Goal: Task Accomplishment & Management: Use online tool/utility

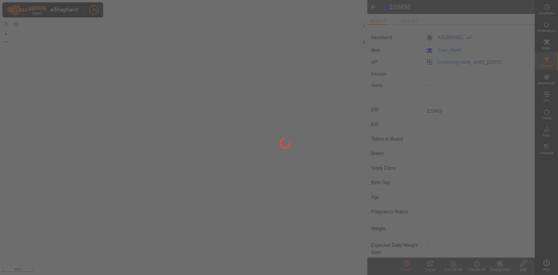
click at [364, 42] on div at bounding box center [279, 137] width 558 height 275
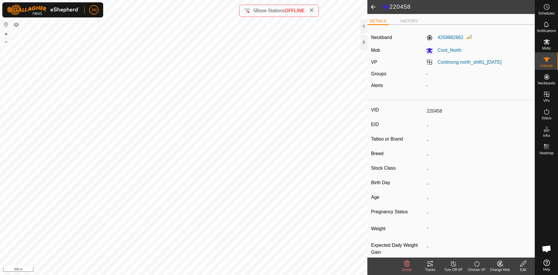
click at [364, 42] on div at bounding box center [364, 42] width 7 height 14
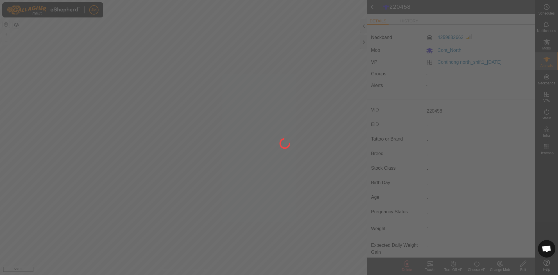
click at [365, 43] on div at bounding box center [279, 137] width 558 height 275
click at [313, 10] on div at bounding box center [279, 137] width 558 height 275
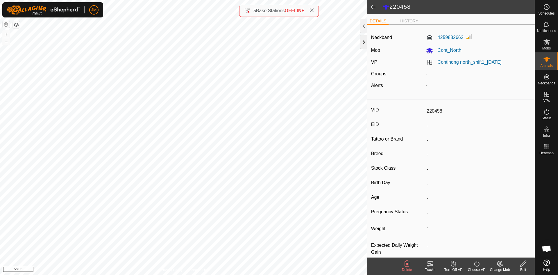
click at [363, 43] on div at bounding box center [364, 42] width 7 height 14
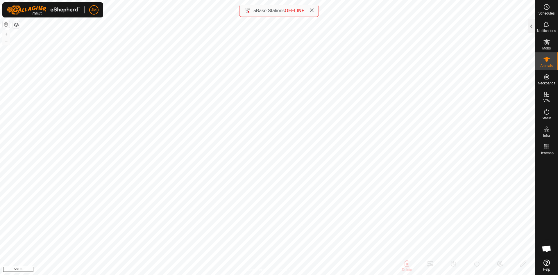
type input "230630"
type input "-"
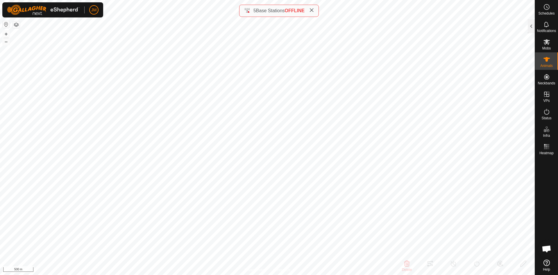
type input "0 kg"
type input "-"
type input "240790"
type input "-"
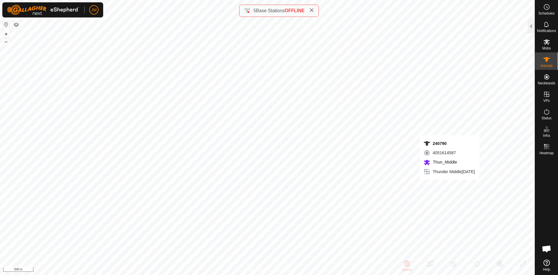
type input "-"
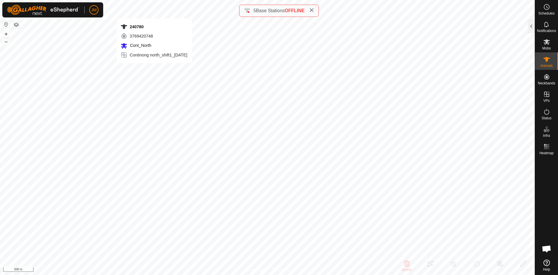
type input "240780"
type input "-"
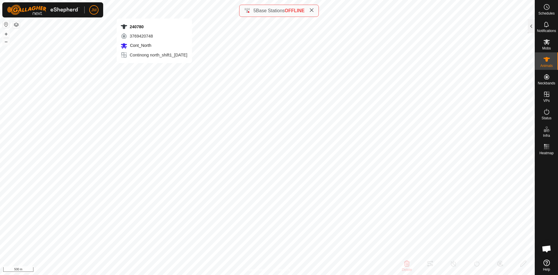
type input "-"
click at [313, 12] on icon at bounding box center [311, 10] width 5 height 5
click at [531, 29] on div at bounding box center [531, 26] width 7 height 14
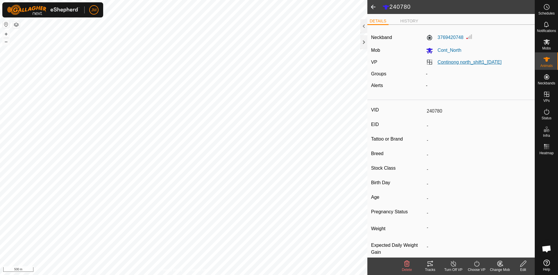
click at [470, 64] on link "Continong north_shift1_[DATE]" at bounding box center [470, 62] width 64 height 5
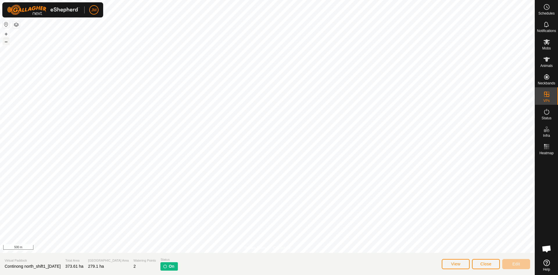
click at [6, 43] on button "–" at bounding box center [6, 41] width 7 height 7
click at [7, 35] on button "+" at bounding box center [6, 34] width 7 height 7
click at [16, 26] on button "button" at bounding box center [16, 24] width 7 height 7
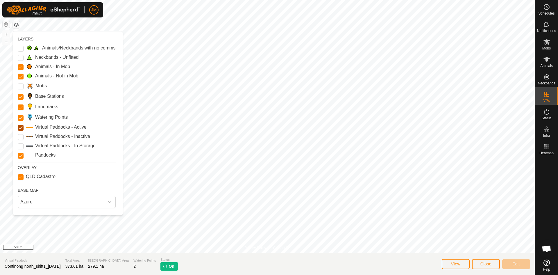
click at [21, 128] on Active "Virtual Paddocks - Active" at bounding box center [21, 128] width 6 height 6
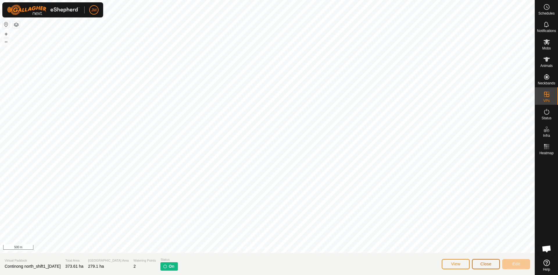
click at [485, 264] on span "Close" at bounding box center [486, 263] width 11 height 5
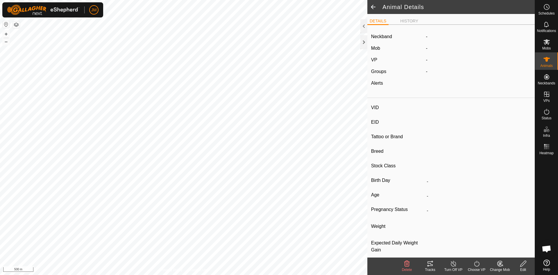
type input "240780"
type input "-"
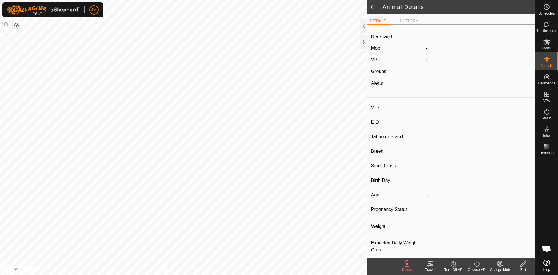
type input "-"
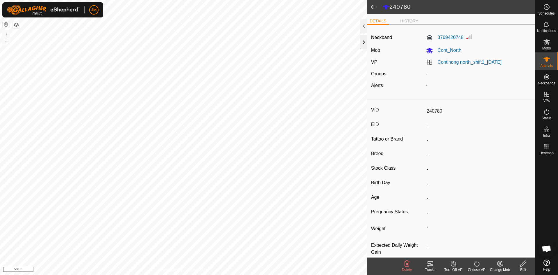
click at [365, 47] on div at bounding box center [364, 42] width 7 height 14
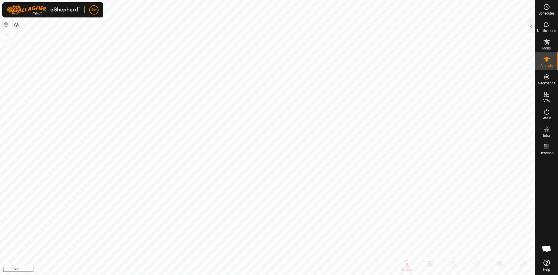
type input "18840"
type input "-"
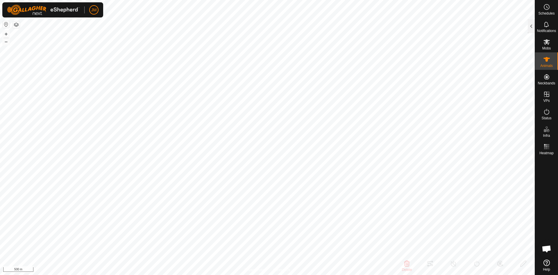
type input "-"
click at [530, 27] on div at bounding box center [531, 26] width 7 height 14
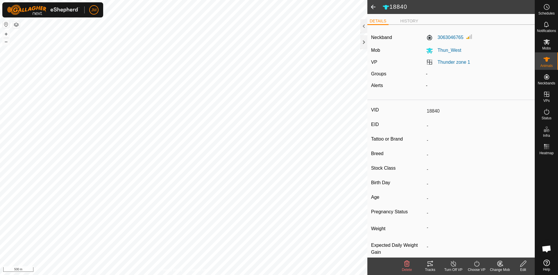
click at [449, 65] on div "Thunder zone 1" at bounding box center [479, 62] width 110 height 7
click at [455, 63] on link "Thunder zone 1" at bounding box center [454, 62] width 33 height 5
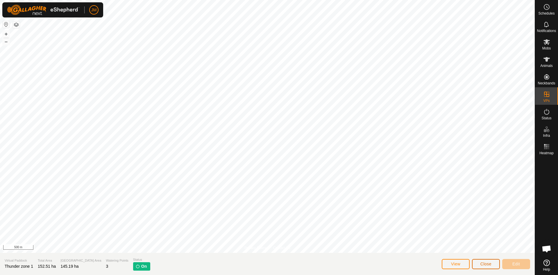
click at [485, 261] on button "Close" at bounding box center [486, 264] width 28 height 10
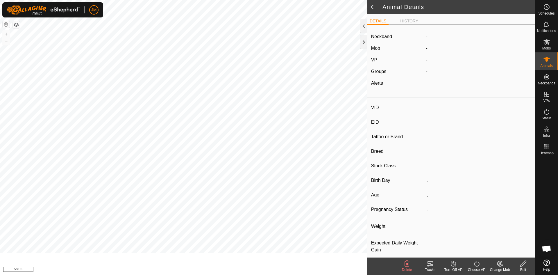
type input "18840"
type input "-"
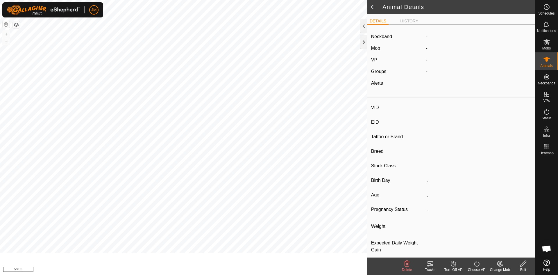
type input "-"
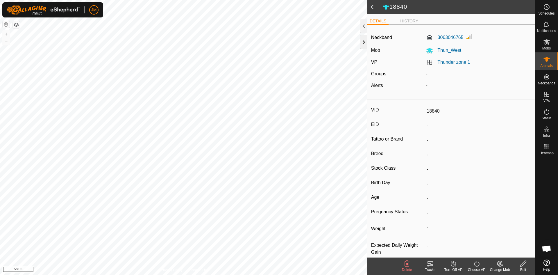
click at [363, 48] on div at bounding box center [364, 42] width 7 height 14
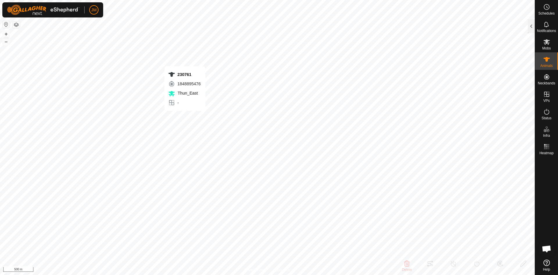
type input "230761"
type input "-"
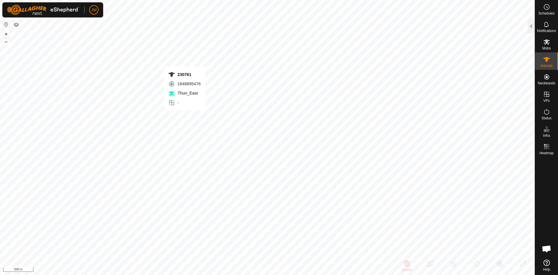
type input "-"
click at [163, 142] on div "Unknown3 4282484468 Thun_East - + – ⇧ i 500 m" at bounding box center [267, 137] width 535 height 275
type input "Unknown3"
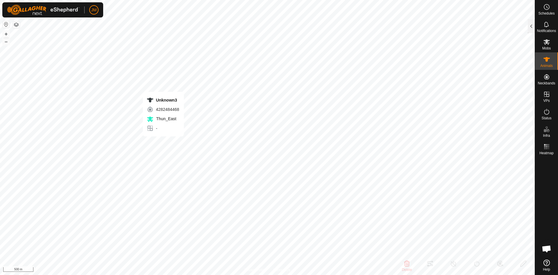
type input "-"
type input "0 kg"
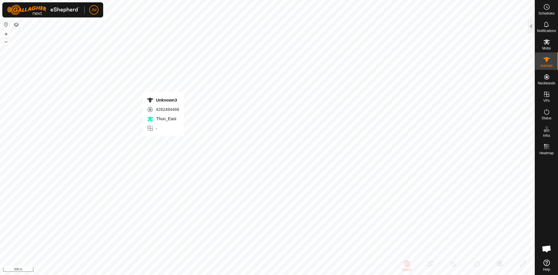
type input "-"
click at [137, 108] on div "230734 2689596136 Thun_East - + – ⇧ i 500 m" at bounding box center [267, 137] width 535 height 275
type input "230734"
type input "-"
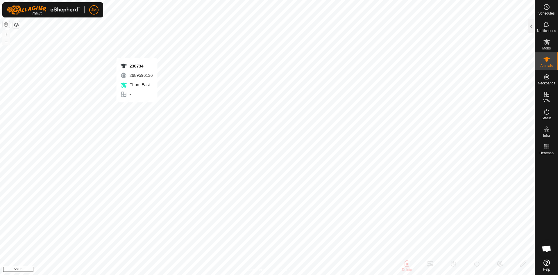
type input "-"
type input "0 kg"
type input "-"
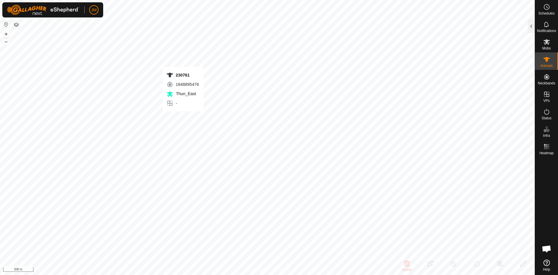
click at [183, 117] on div "230761 1848895476 Thun_East - + – ⇧ i 500 m" at bounding box center [267, 137] width 535 height 275
type input "230761"
type input "-"
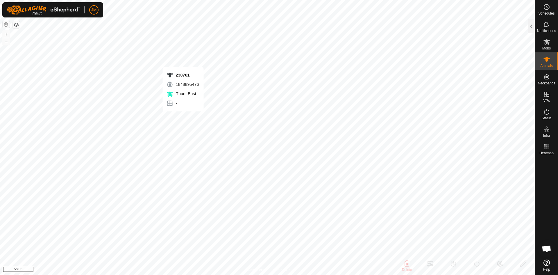
type input "-"
click at [531, 29] on div at bounding box center [531, 26] width 7 height 14
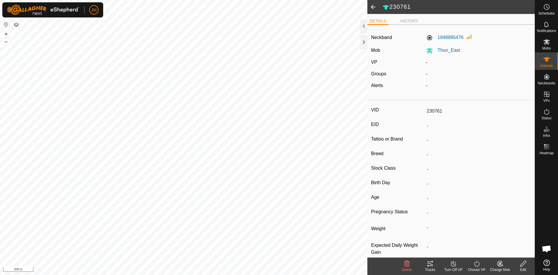
click at [430, 265] on icon at bounding box center [430, 263] width 7 height 7
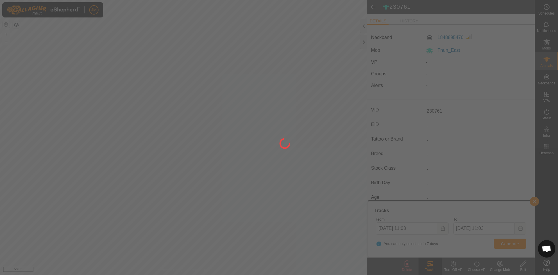
click at [513, 243] on div at bounding box center [279, 137] width 558 height 275
click at [507, 244] on div at bounding box center [279, 137] width 558 height 275
click at [513, 243] on div at bounding box center [279, 137] width 558 height 275
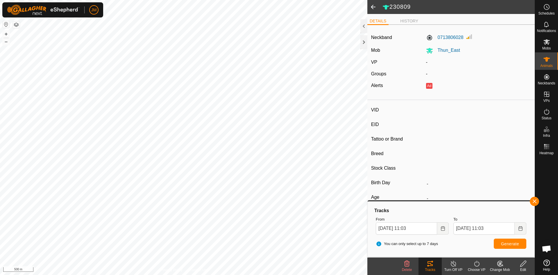
type input "230809"
type input "-"
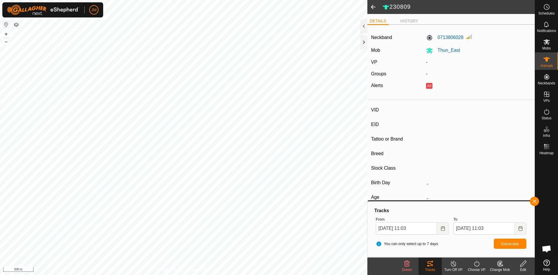
type input "-"
click at [506, 243] on span "Generate" at bounding box center [510, 243] width 18 height 5
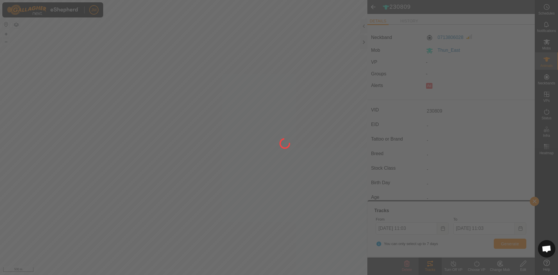
drag, startPoint x: 72, startPoint y: 110, endPoint x: 86, endPoint y: 107, distance: 14.8
click at [86, 107] on div at bounding box center [279, 137] width 558 height 275
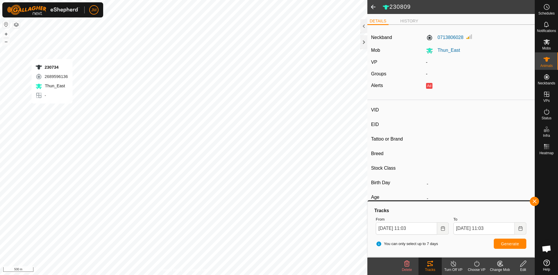
type input "230734"
type input "-"
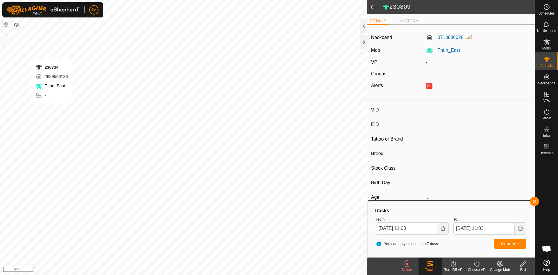
type input "0 kg"
type input "-"
click at [513, 245] on span "Generate" at bounding box center [510, 243] width 18 height 5
type input "Unknown3"
type input "-"
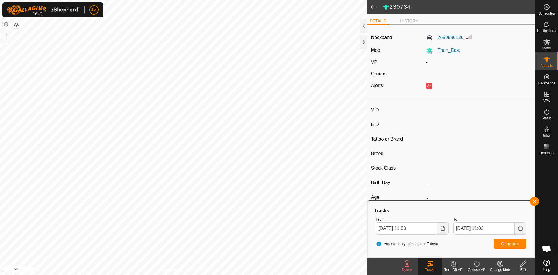
type input "-"
type input "0 kg"
type input "-"
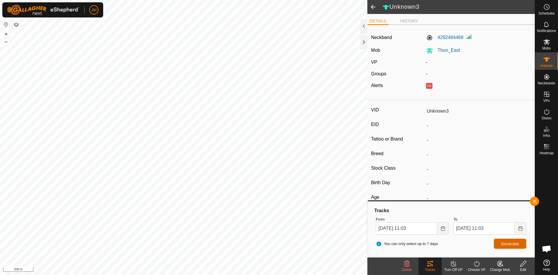
click at [514, 241] on span "Generate" at bounding box center [510, 243] width 18 height 5
type input "230761"
type input "-"
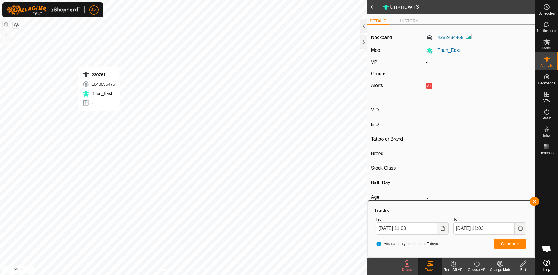
type input "-"
click at [513, 242] on span "Generate" at bounding box center [510, 243] width 18 height 5
drag, startPoint x: 445, startPoint y: 109, endPoint x: 424, endPoint y: 110, distance: 21.0
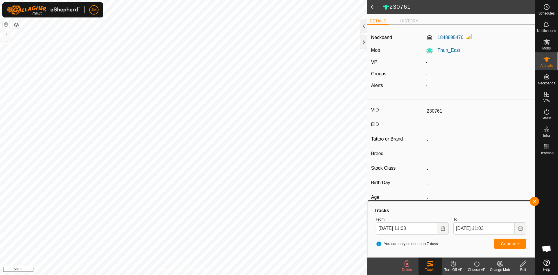
click at [424, 110] on input "230761" at bounding box center [477, 111] width 107 height 10
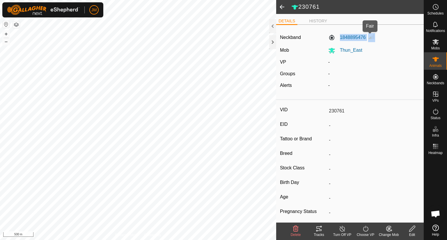
drag, startPoint x: 337, startPoint y: 38, endPoint x: 366, endPoint y: 37, distance: 29.7
click at [366, 37] on div "1848895476" at bounding box center [374, 37] width 97 height 9
copy label "1848895476"
click at [273, 39] on div at bounding box center [272, 42] width 7 height 14
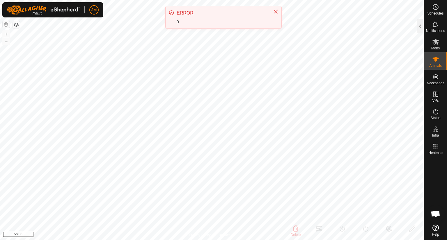
type input "230761"
type input "-"
type input "230761"
type input "-"
